Goal: Task Accomplishment & Management: Manage account settings

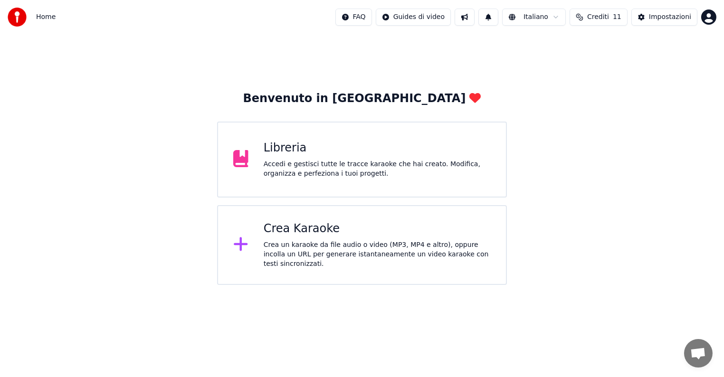
click at [312, 163] on div "Accedi e gestisci tutte le tracce karaoke che hai creato. Modifica, organizza e…" at bounding box center [377, 169] width 227 height 19
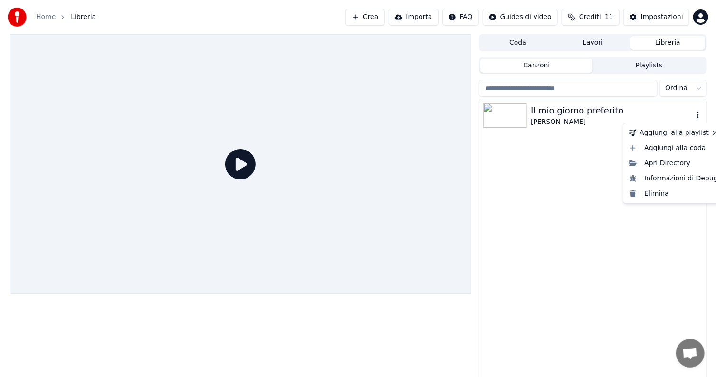
click at [699, 115] on icon "button" at bounding box center [698, 115] width 2 height 7
click at [654, 196] on div "Elimina" at bounding box center [674, 193] width 96 height 15
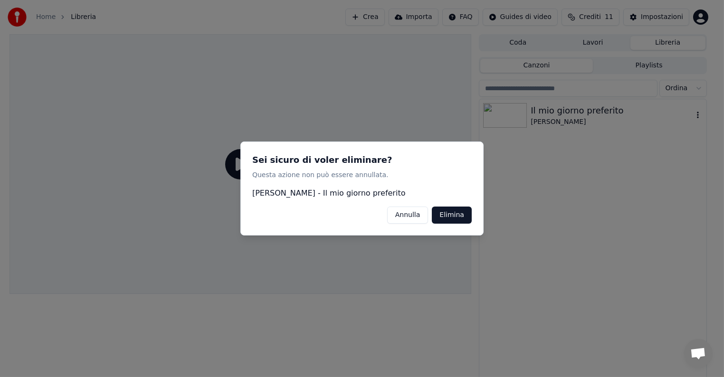
click at [455, 213] on button "Elimina" at bounding box center [452, 215] width 40 height 17
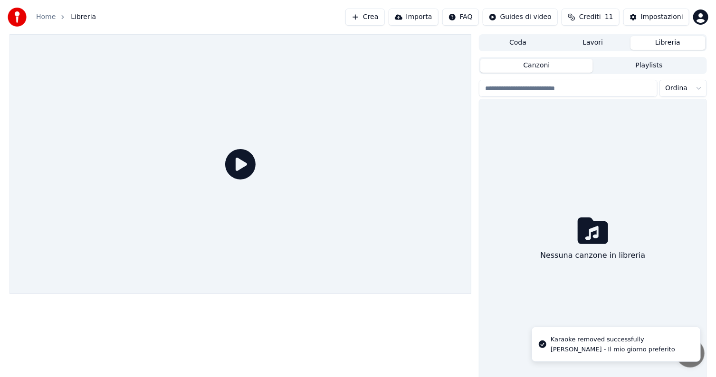
click at [578, 141] on div "Nessuna canzone in libreria" at bounding box center [593, 240] width 227 height 282
click at [530, 42] on button "Coda" at bounding box center [518, 43] width 75 height 14
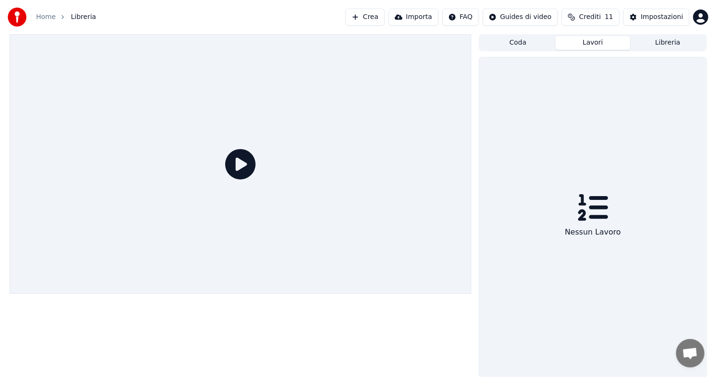
click at [590, 43] on button "Lavori" at bounding box center [593, 43] width 75 height 14
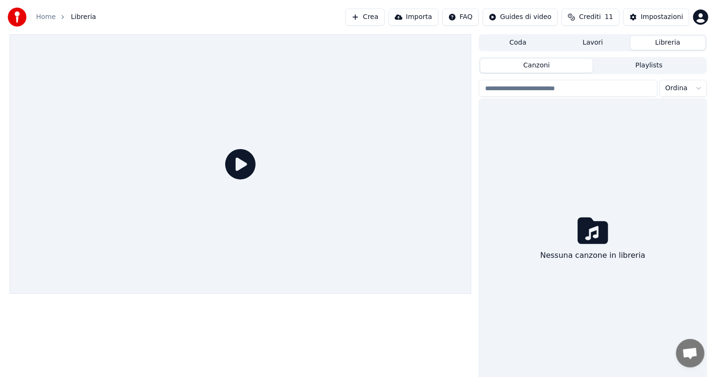
click at [659, 44] on button "Libreria" at bounding box center [668, 43] width 75 height 14
click at [653, 16] on div "Impostazioni" at bounding box center [662, 17] width 42 height 10
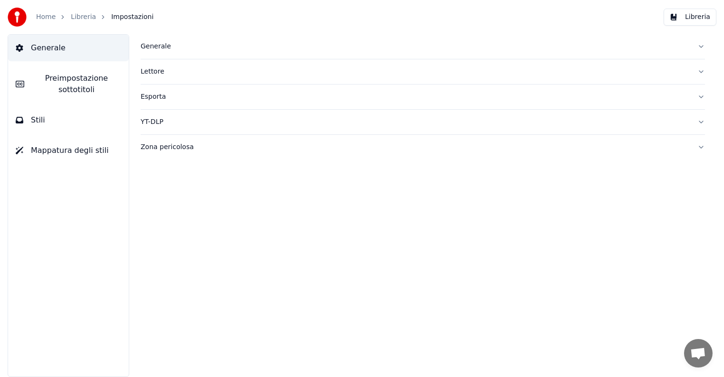
click at [75, 151] on span "Mappatura degli stili" at bounding box center [70, 150] width 78 height 11
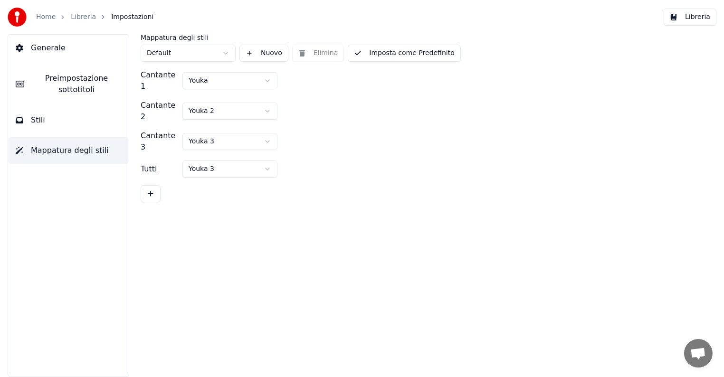
click at [57, 122] on button "Stili" at bounding box center [68, 120] width 121 height 27
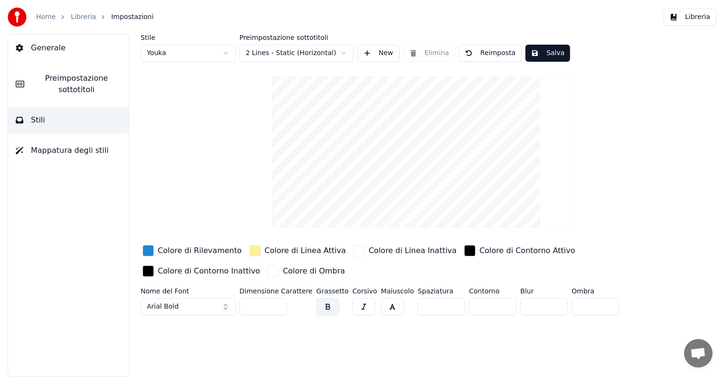
click at [147, 250] on div "button" at bounding box center [148, 250] width 11 height 11
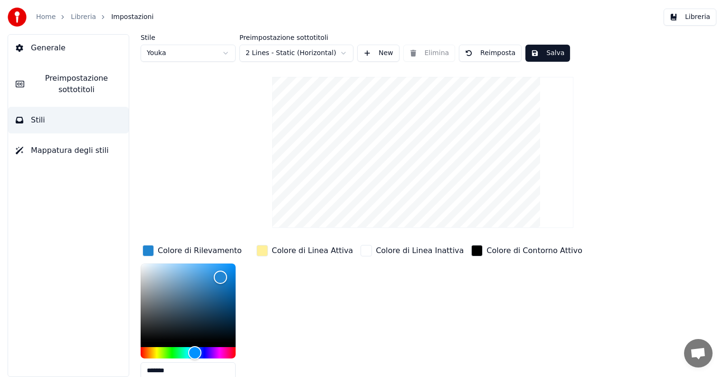
click at [75, 86] on span "Preimpostazione sottotitoli" at bounding box center [76, 84] width 89 height 23
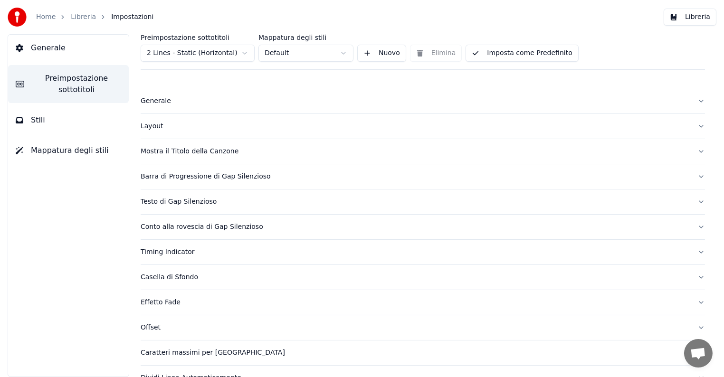
click at [695, 151] on button "Mostra il Titolo della Canzone" at bounding box center [423, 151] width 565 height 25
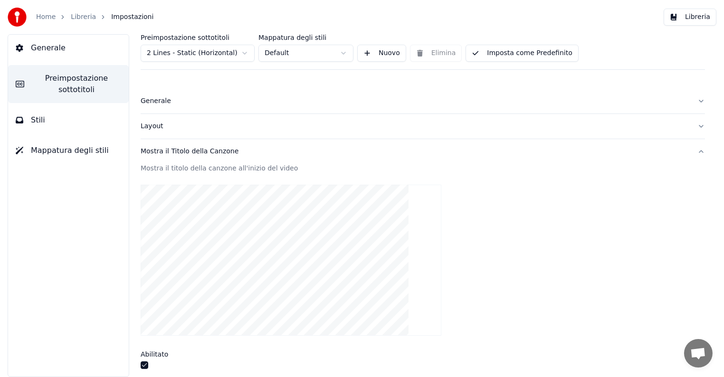
click at [694, 150] on button "Mostra il Titolo della Canzone" at bounding box center [423, 151] width 565 height 25
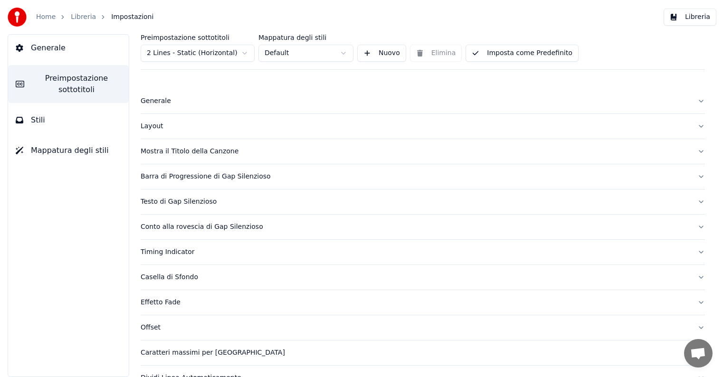
click at [154, 126] on div "Layout" at bounding box center [415, 127] width 549 height 10
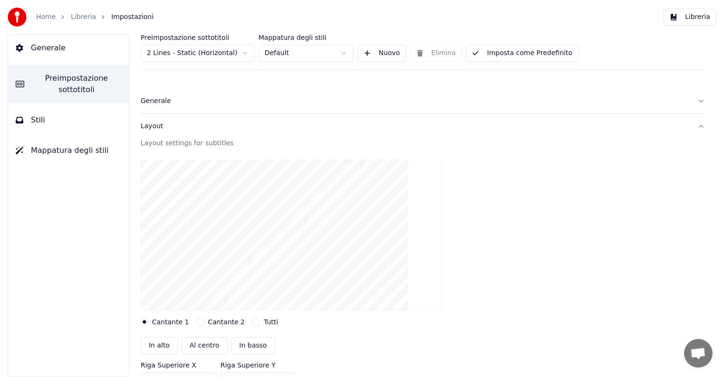
click at [197, 322] on button "Cantante 2" at bounding box center [201, 322] width 8 height 8
click at [146, 322] on button "Cantante 1" at bounding box center [145, 322] width 8 height 8
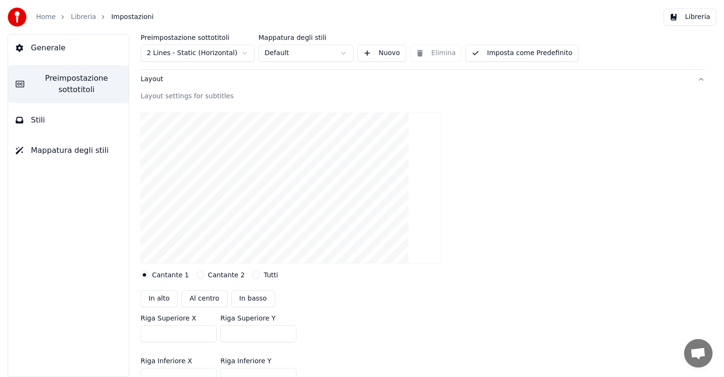
scroll to position [95, 0]
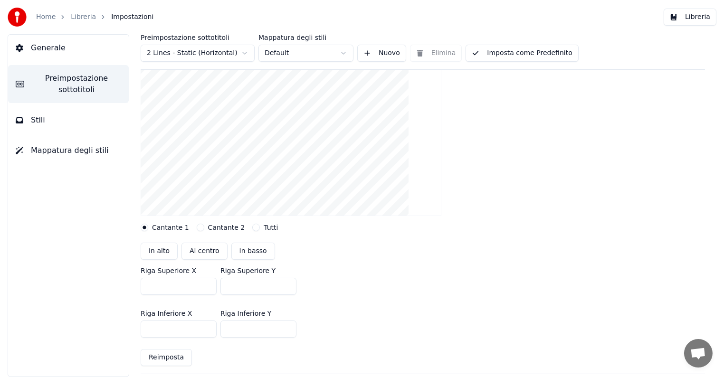
click at [39, 121] on span "Stili" at bounding box center [38, 120] width 14 height 11
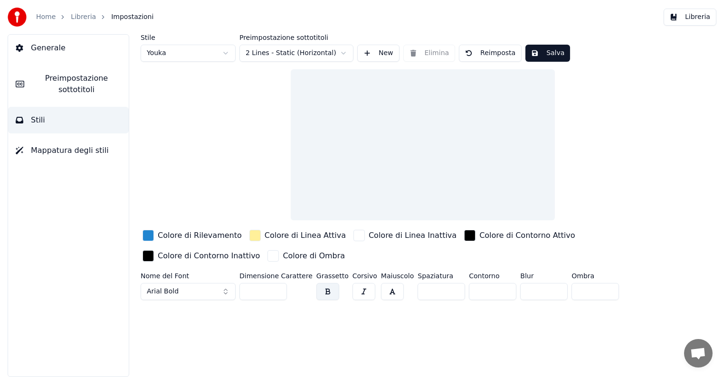
scroll to position [0, 0]
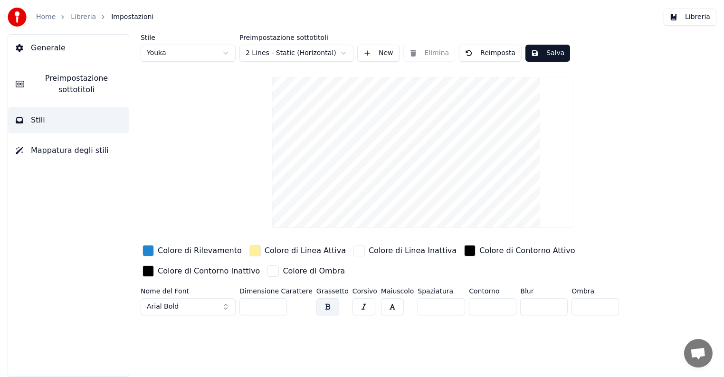
click at [78, 87] on span "Preimpostazione sottotitoli" at bounding box center [76, 84] width 89 height 23
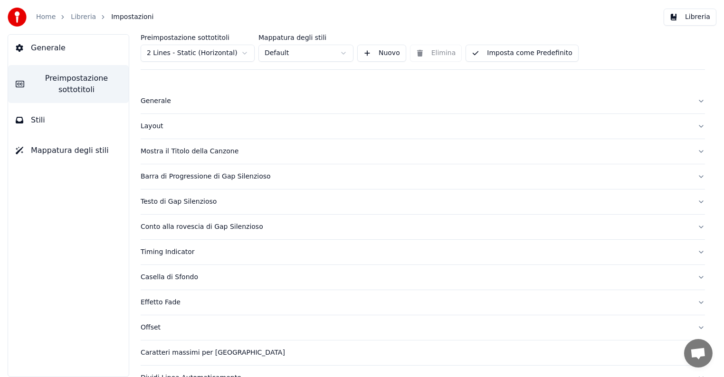
click at [70, 118] on button "Stili" at bounding box center [68, 120] width 121 height 27
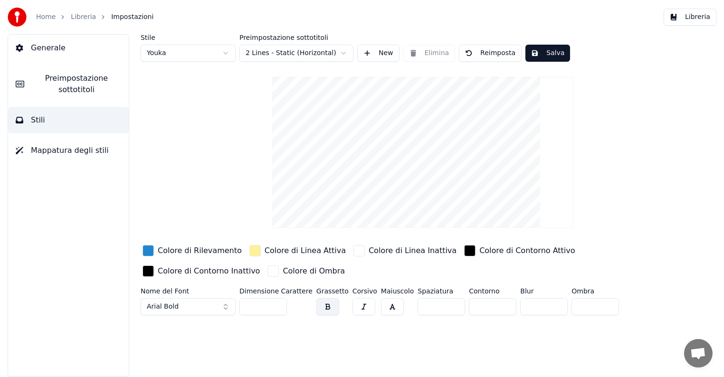
click at [39, 47] on span "Generale" at bounding box center [48, 47] width 35 height 11
